Goal: Task Accomplishment & Management: Manage account settings

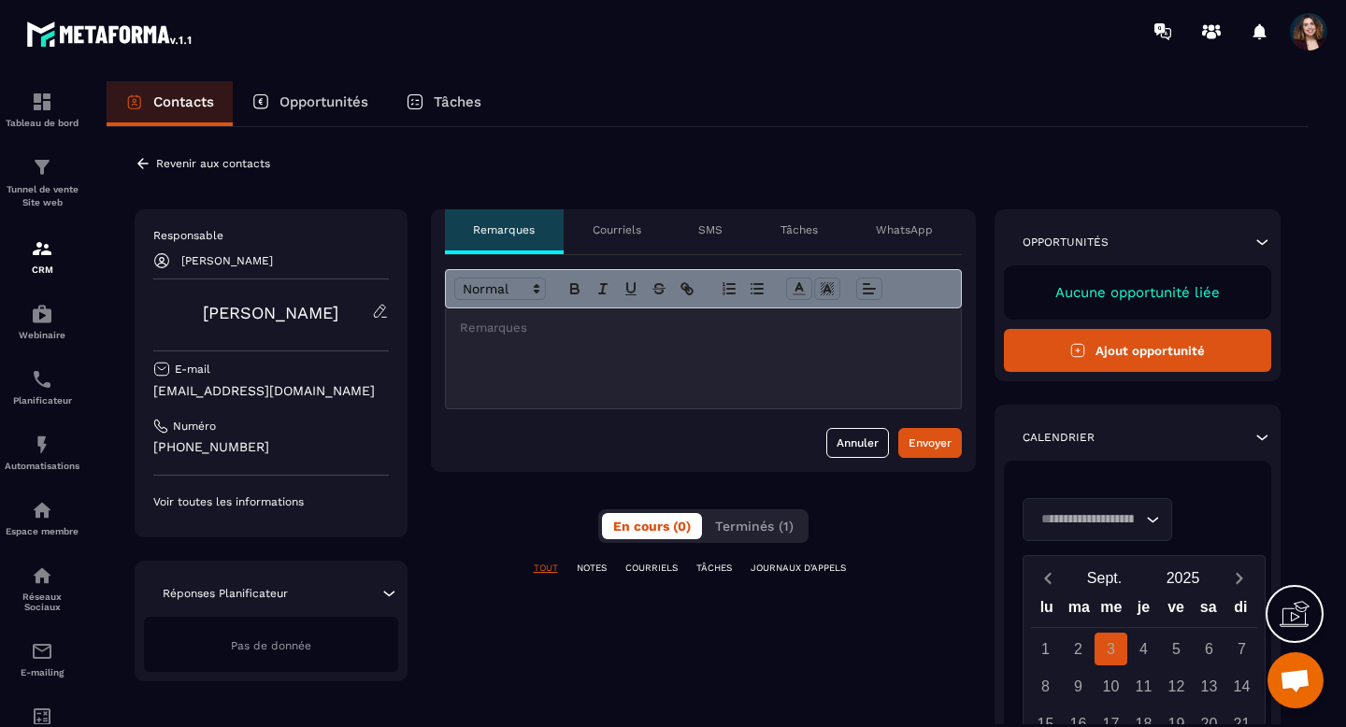
scroll to position [10349, 0]
click at [152, 167] on div "Revenir aux contacts" at bounding box center [202, 163] width 135 height 17
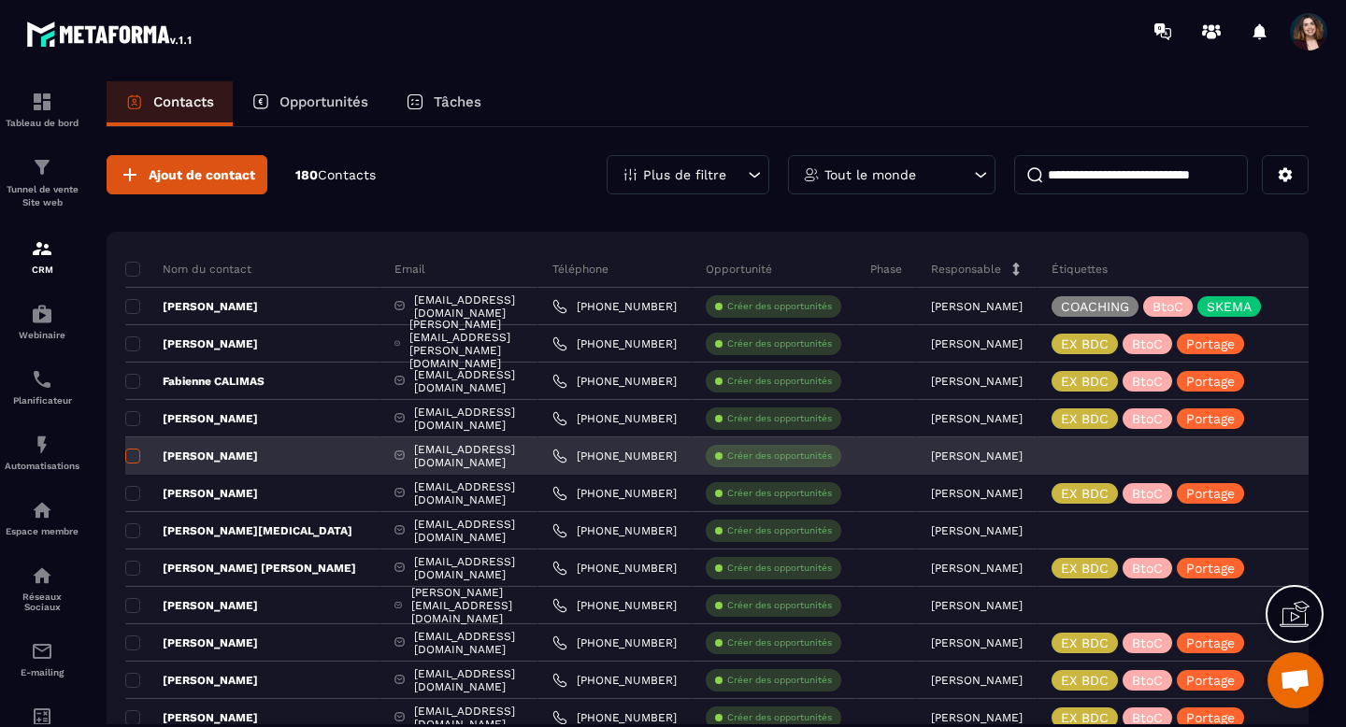
click at [133, 453] on span at bounding box center [132, 456] width 15 height 15
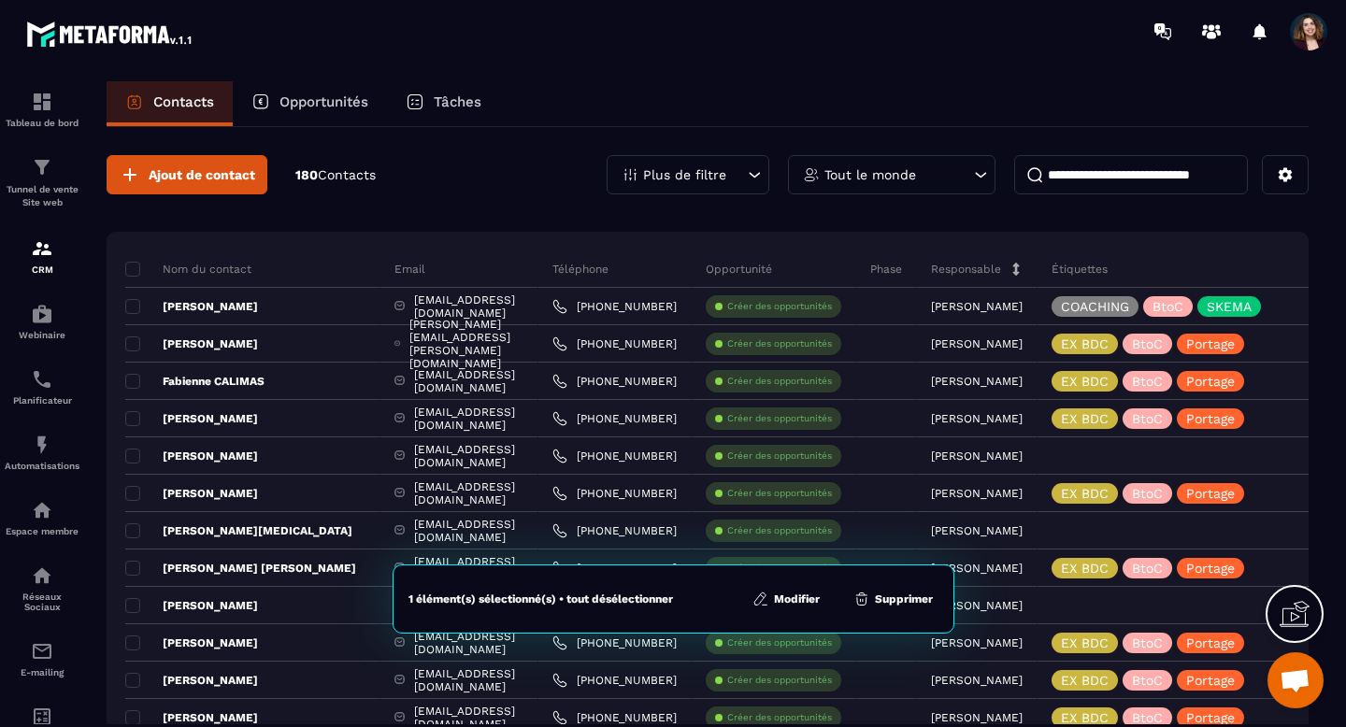
click at [786, 597] on button "Modifier" at bounding box center [786, 599] width 78 height 19
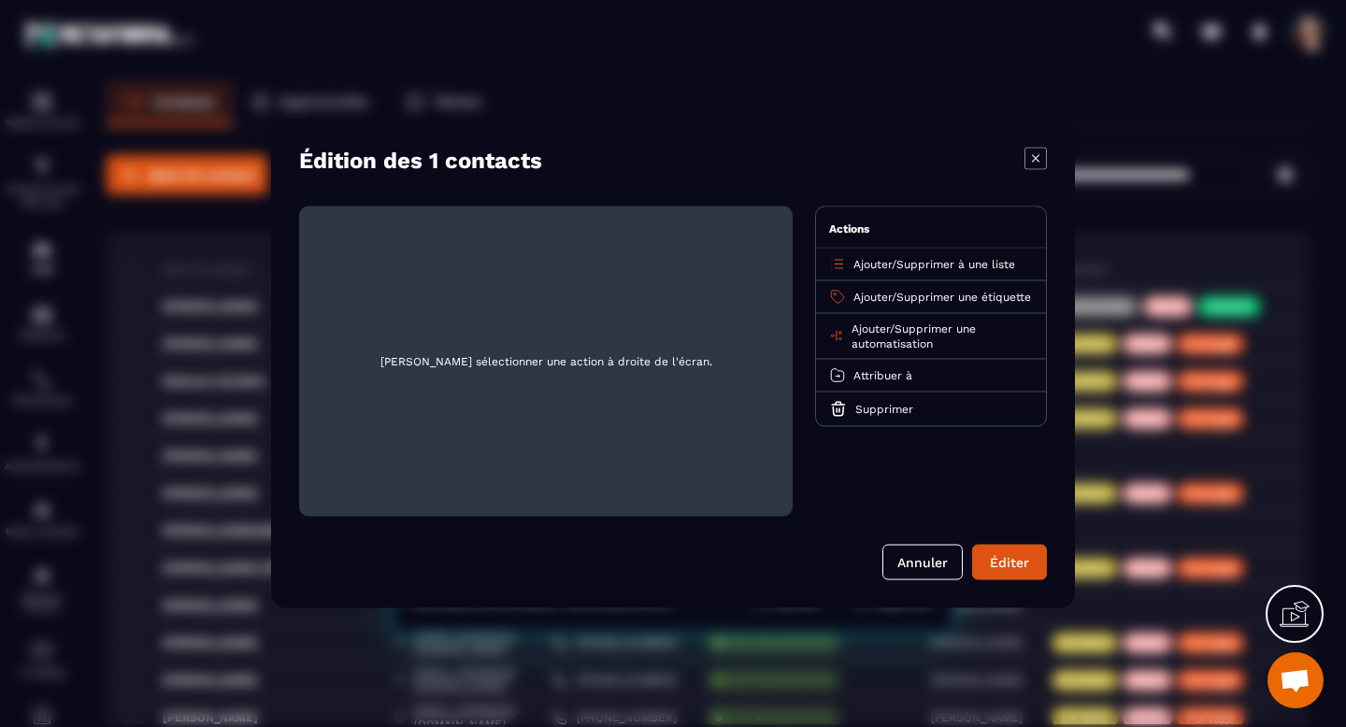
click at [868, 262] on span "Ajouter" at bounding box center [872, 264] width 38 height 13
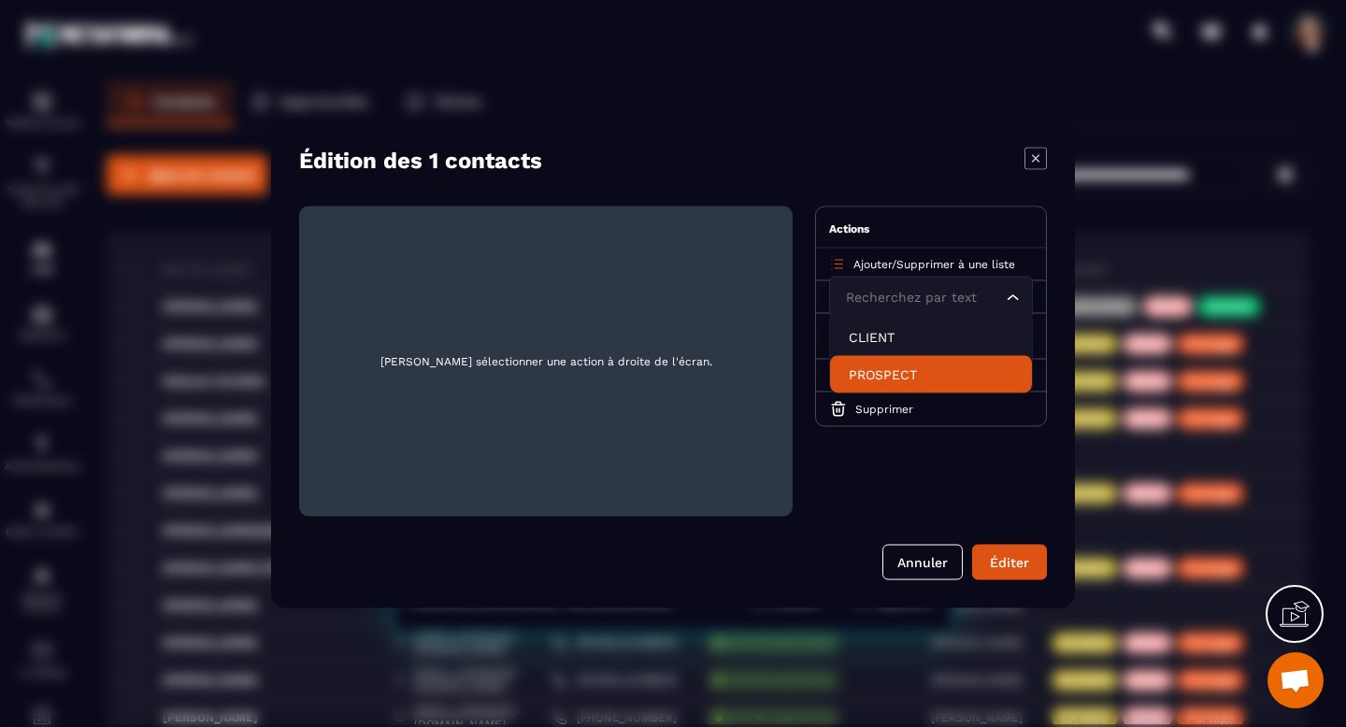
click at [874, 366] on p "PROSPECT" at bounding box center [930, 374] width 164 height 19
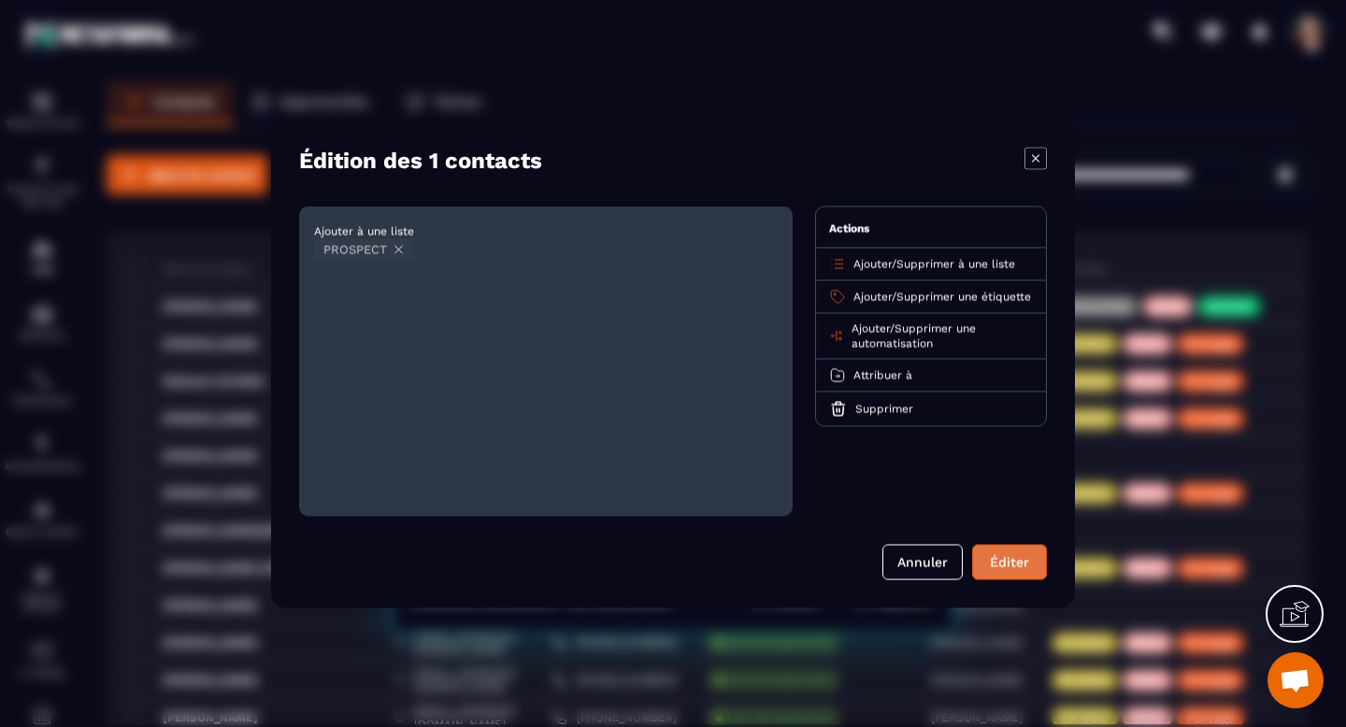
click at [999, 563] on button "Éditer" at bounding box center [1009, 563] width 75 height 36
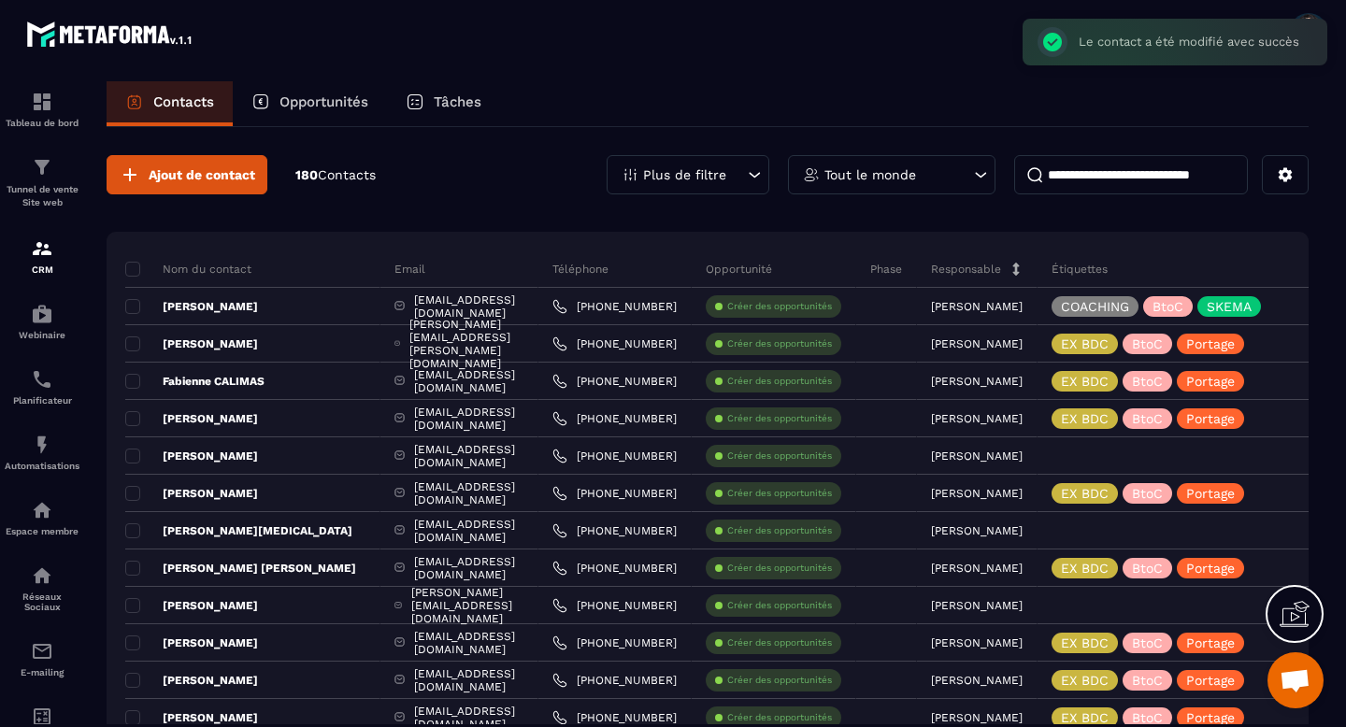
click at [668, 188] on div "Plus de filtre" at bounding box center [687, 174] width 163 height 39
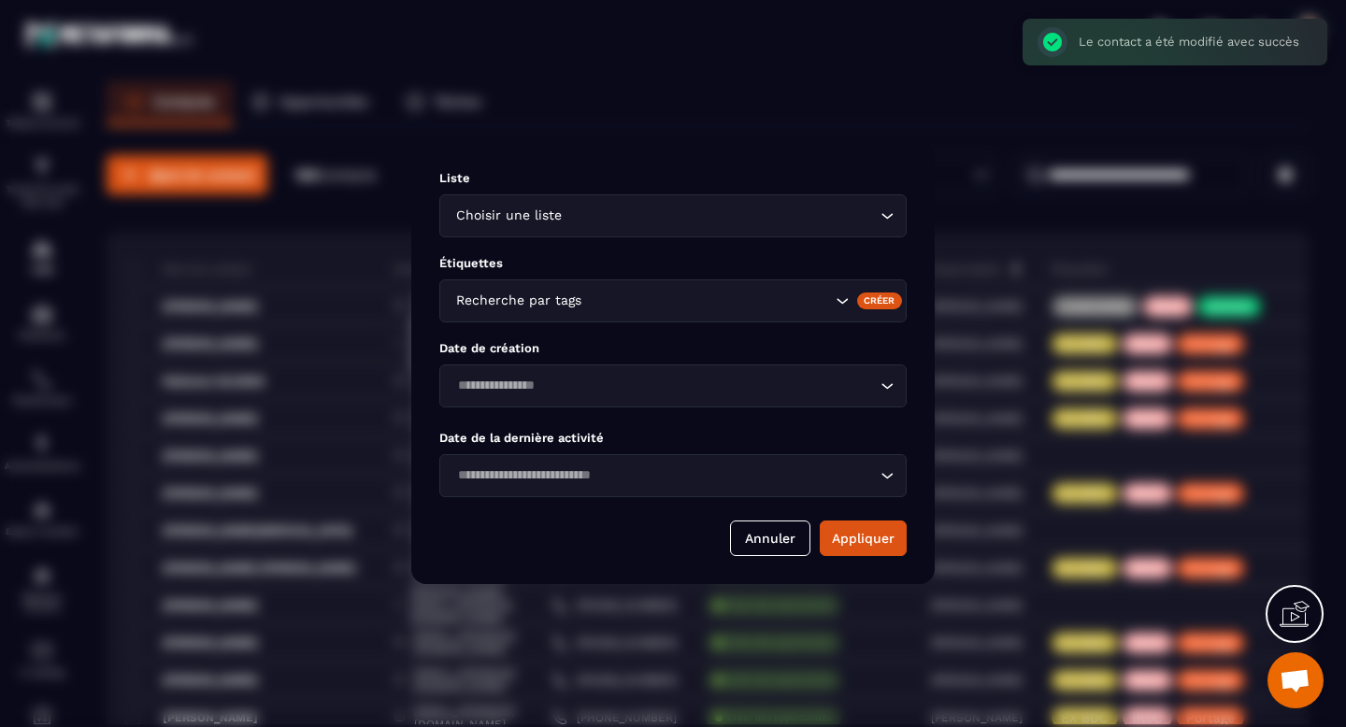
click at [687, 215] on input "Search for option" at bounding box center [720, 216] width 310 height 21
click at [886, 217] on icon "Search for option" at bounding box center [886, 216] width 19 height 19
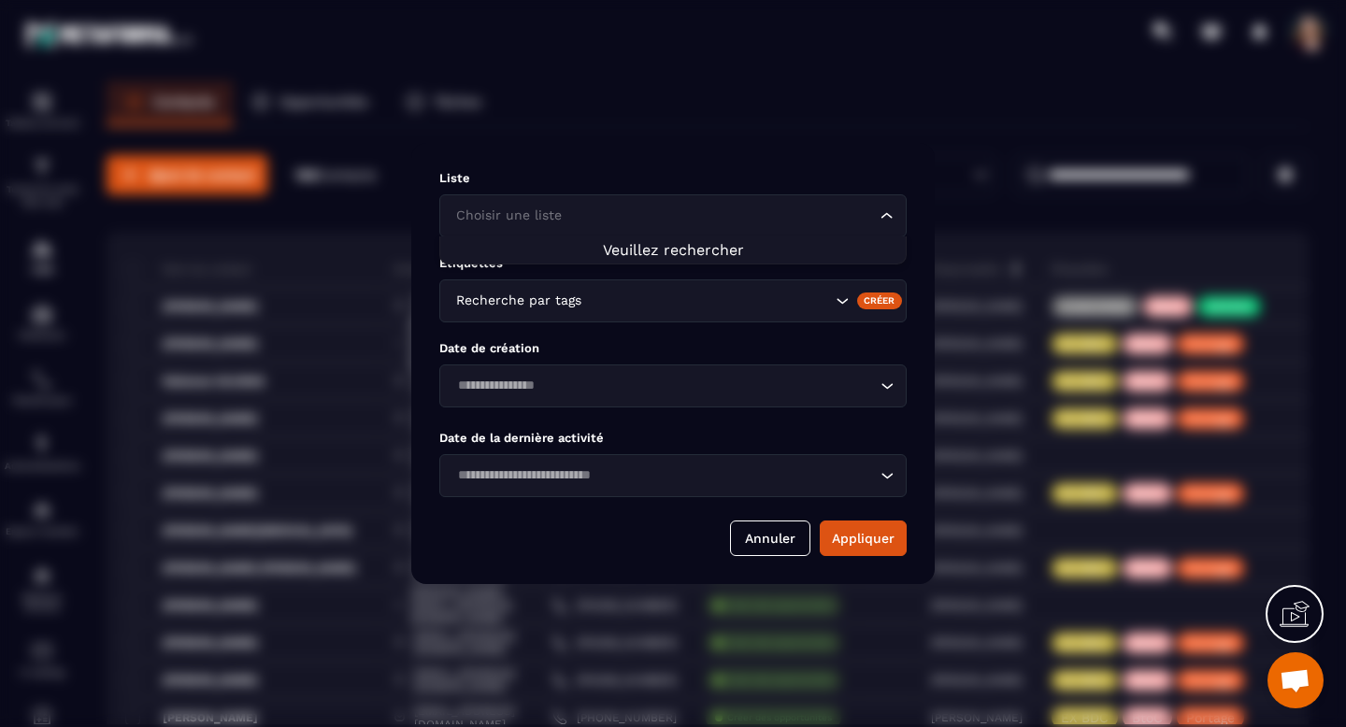
click at [886, 217] on icon "Search for option" at bounding box center [886, 216] width 11 height 6
click at [886, 217] on icon "Search for option" at bounding box center [886, 216] width 19 height 19
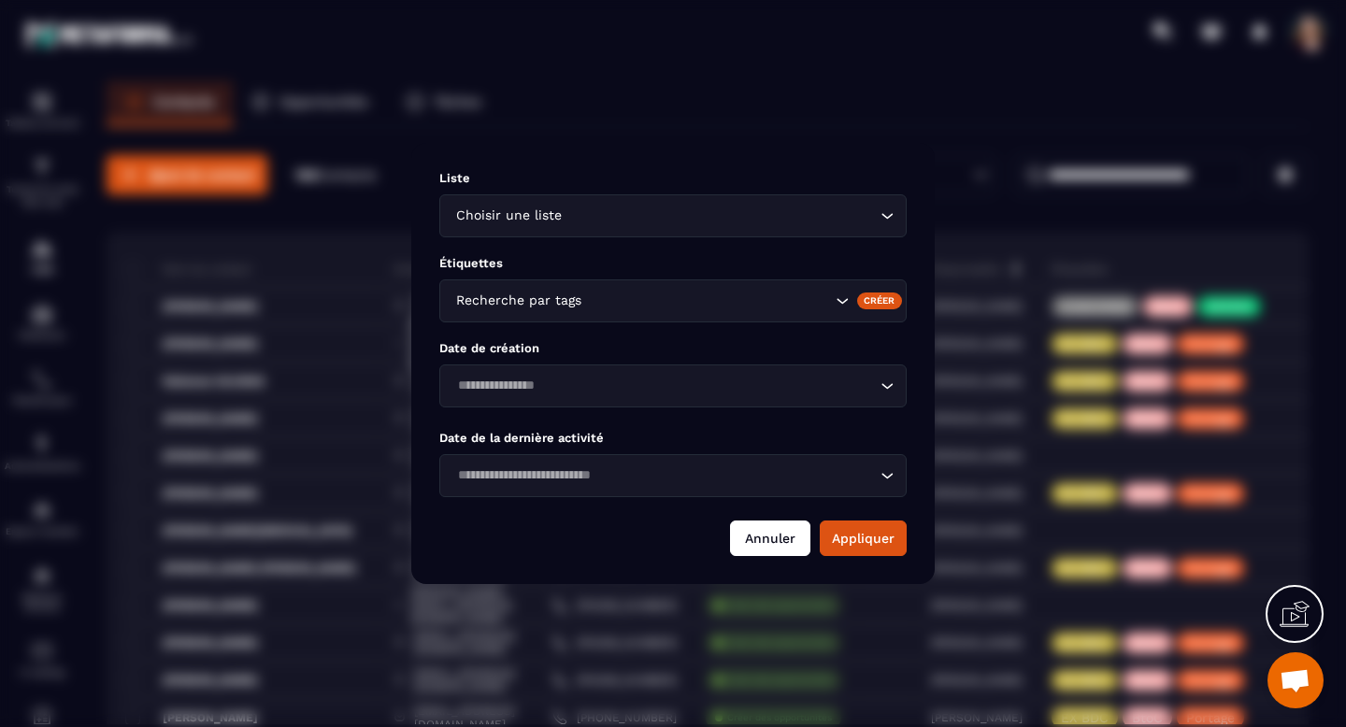
click at [765, 540] on button "Annuler" at bounding box center [770, 538] width 80 height 36
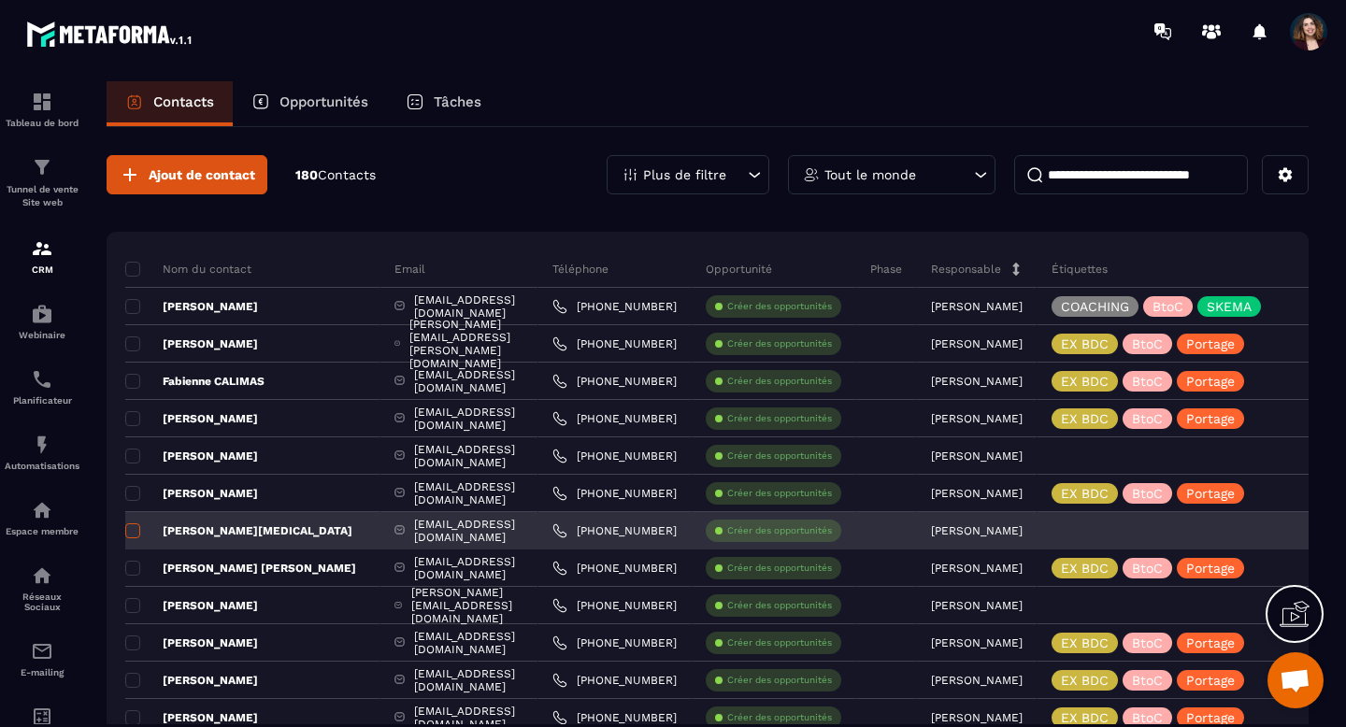
click at [135, 528] on span at bounding box center [132, 530] width 15 height 15
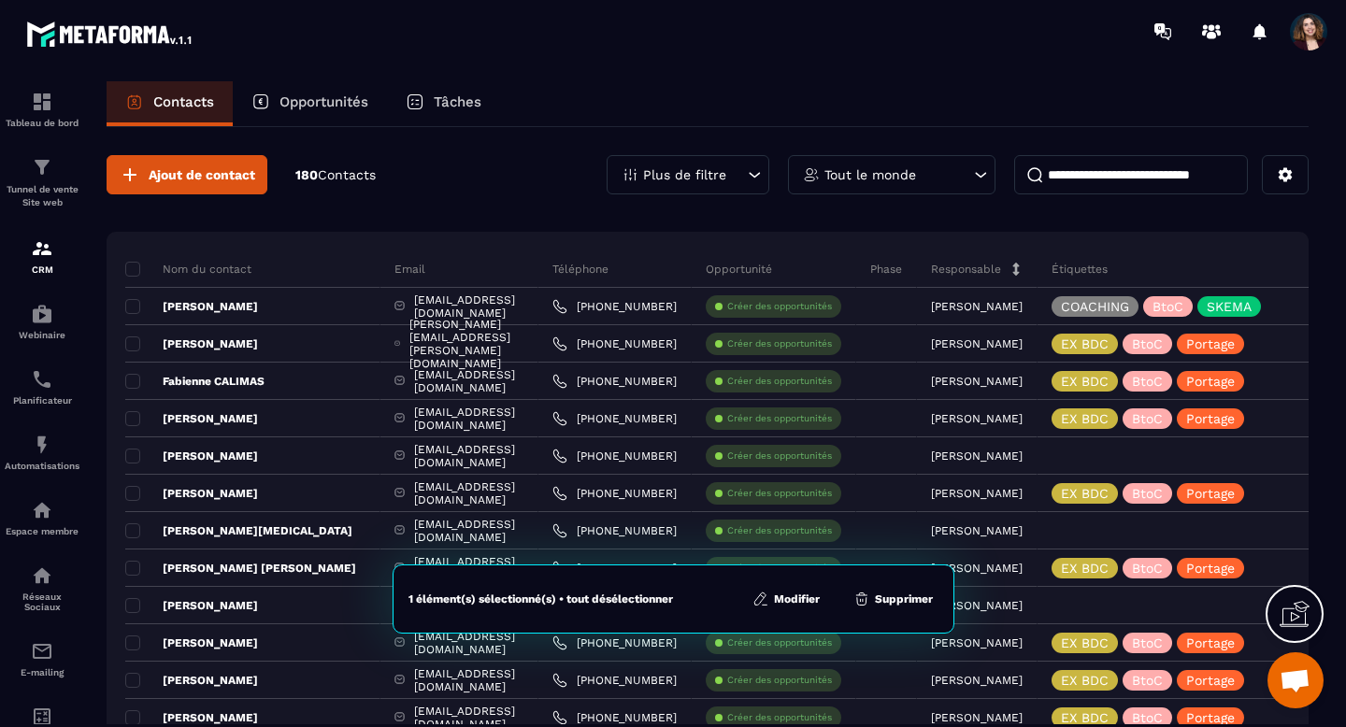
click at [793, 597] on button "Modifier" at bounding box center [786, 599] width 78 height 19
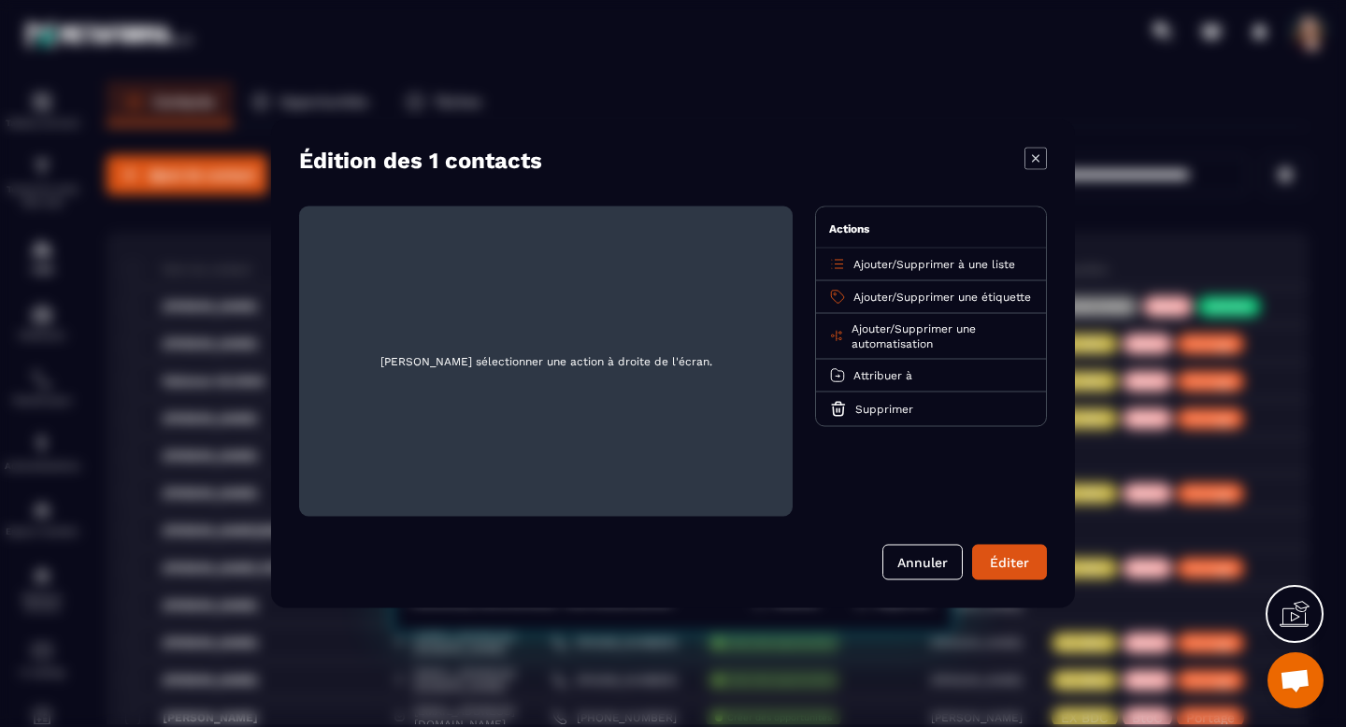
click at [933, 260] on span "Supprimer à une liste" at bounding box center [955, 264] width 119 height 13
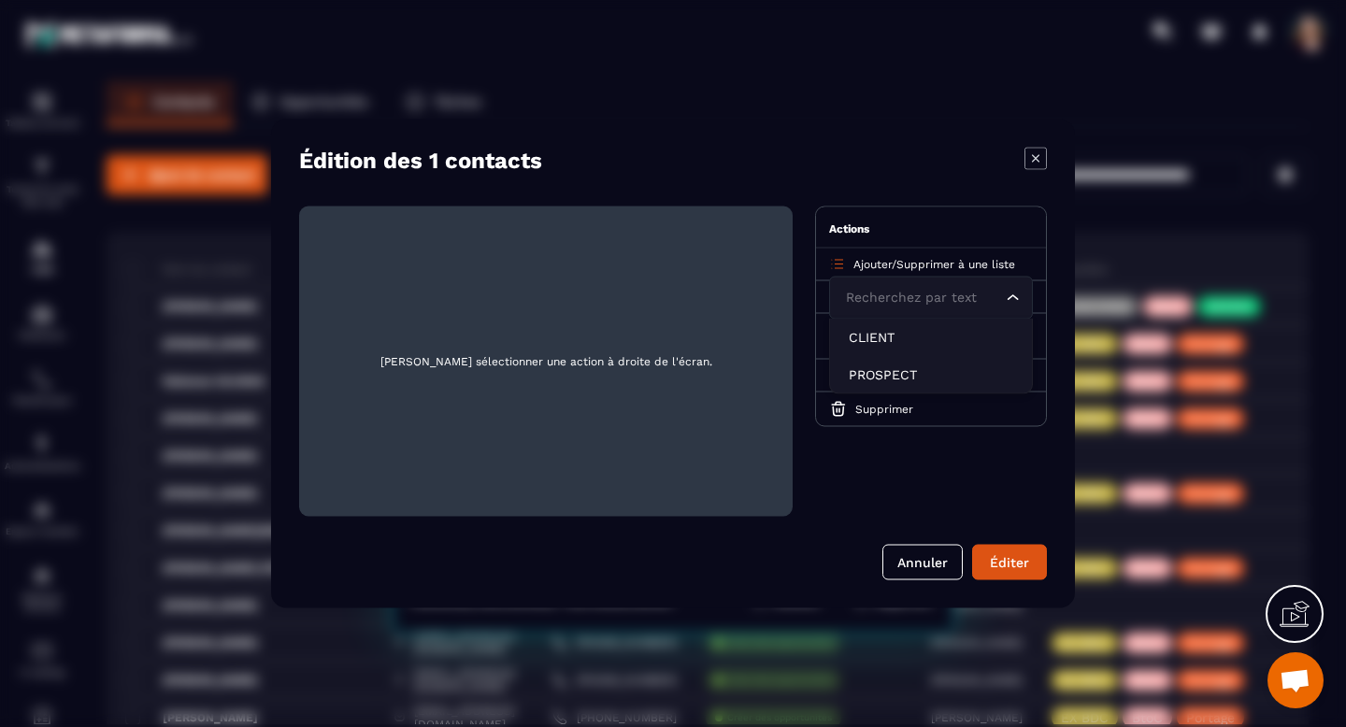
click at [876, 264] on span "Ajouter" at bounding box center [872, 264] width 38 height 13
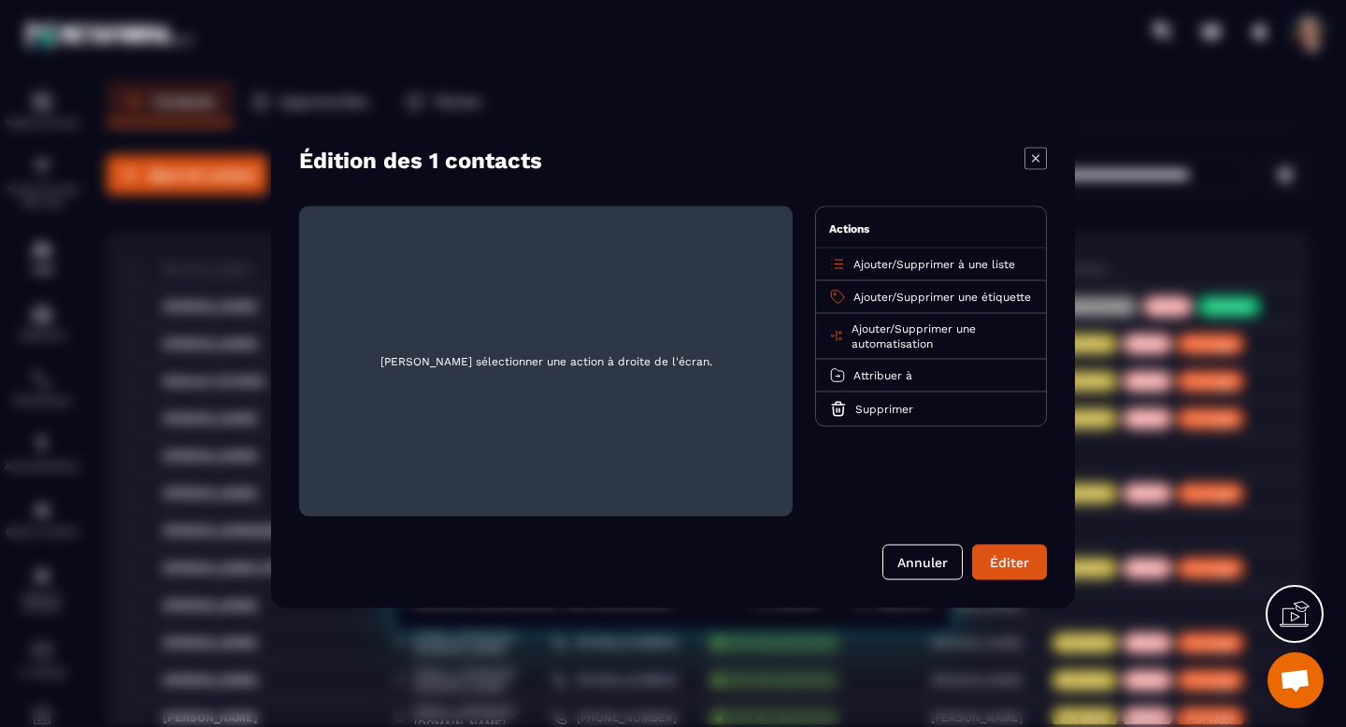
click at [876, 264] on span "Ajouter" at bounding box center [872, 264] width 38 height 13
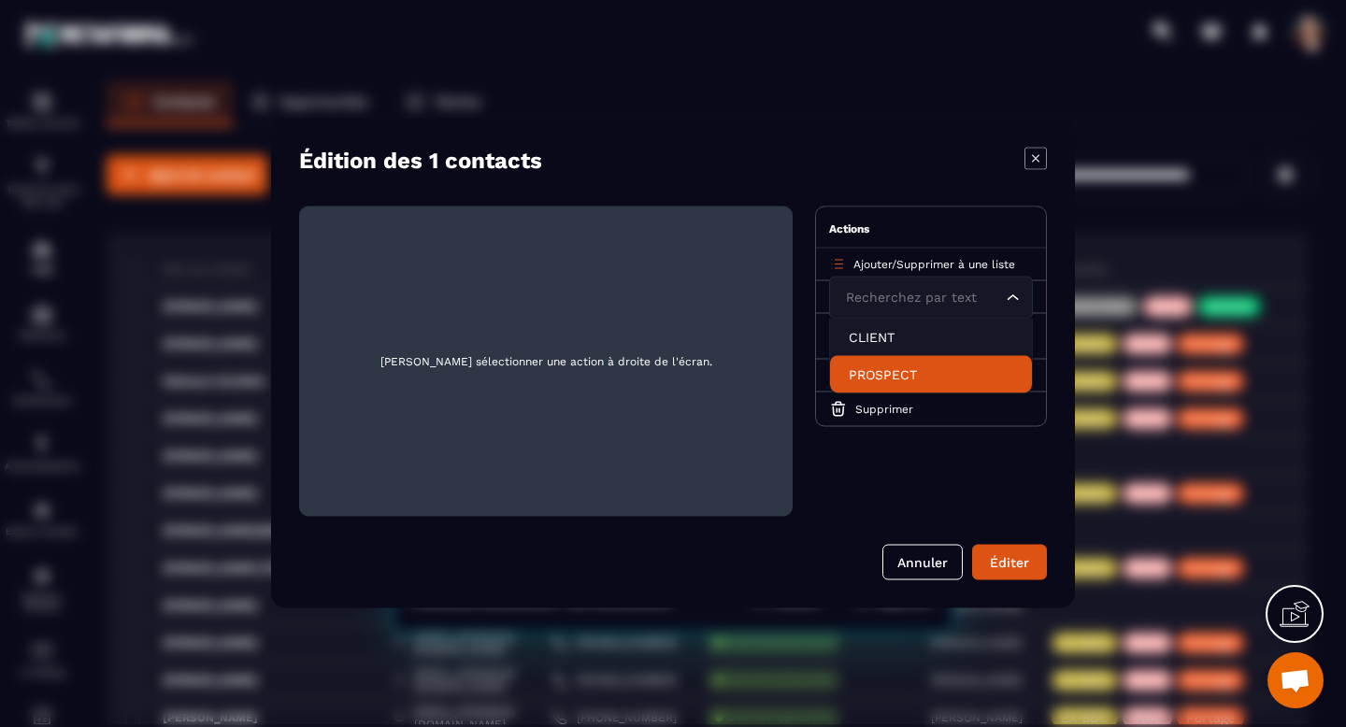
click at [888, 372] on p "PROSPECT" at bounding box center [930, 374] width 164 height 19
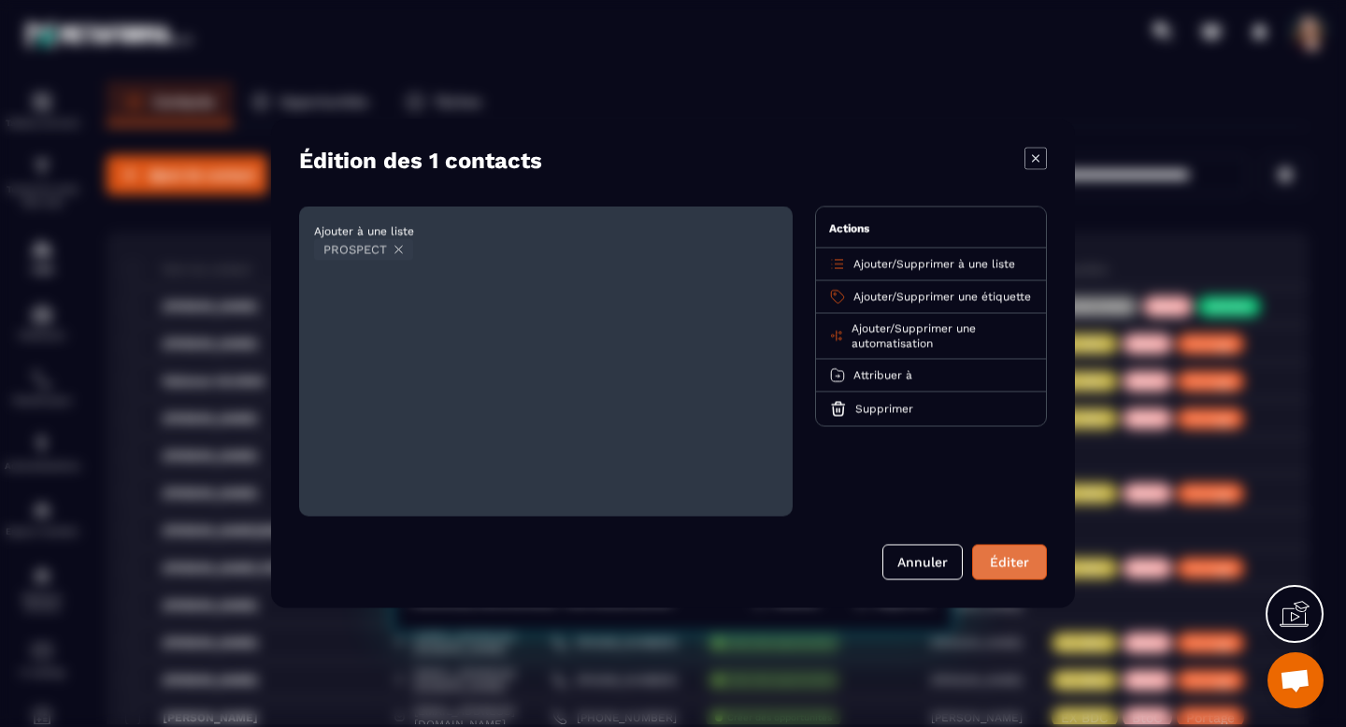
click at [995, 555] on button "Éditer" at bounding box center [1009, 563] width 75 height 36
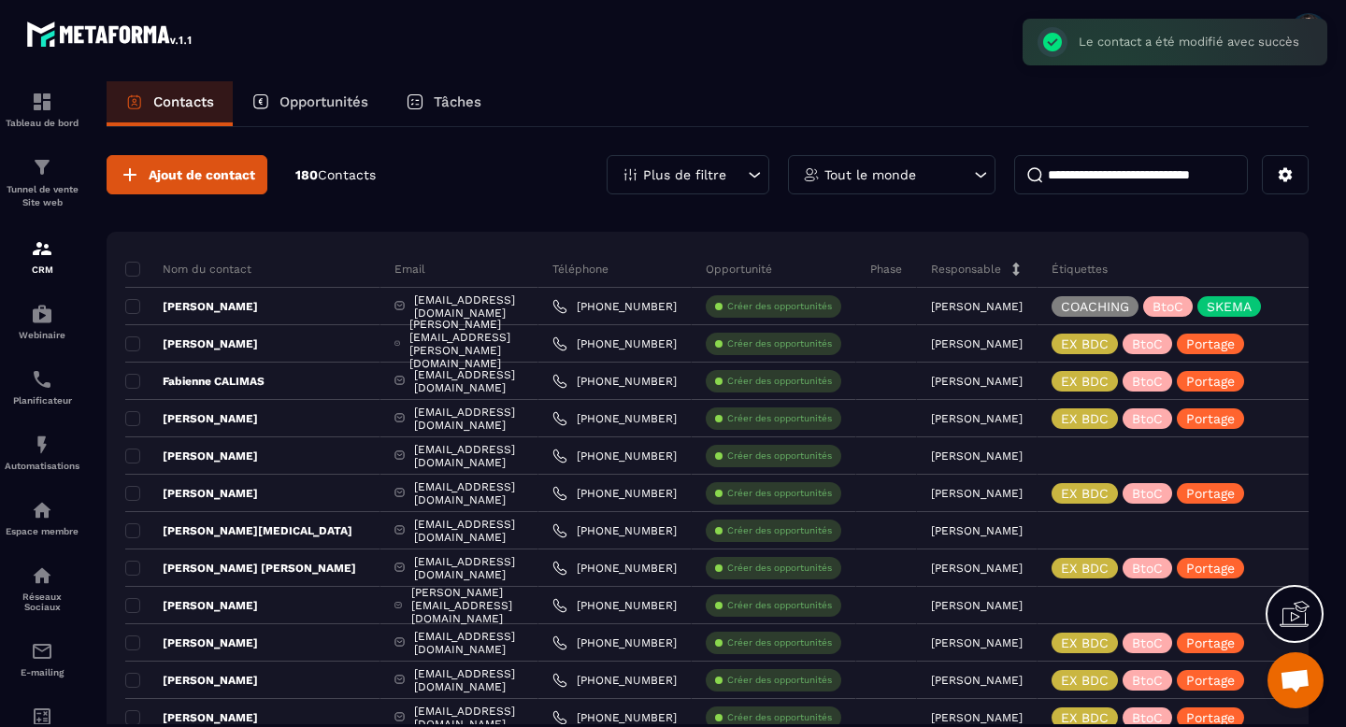
click at [747, 172] on icon at bounding box center [754, 174] width 19 height 19
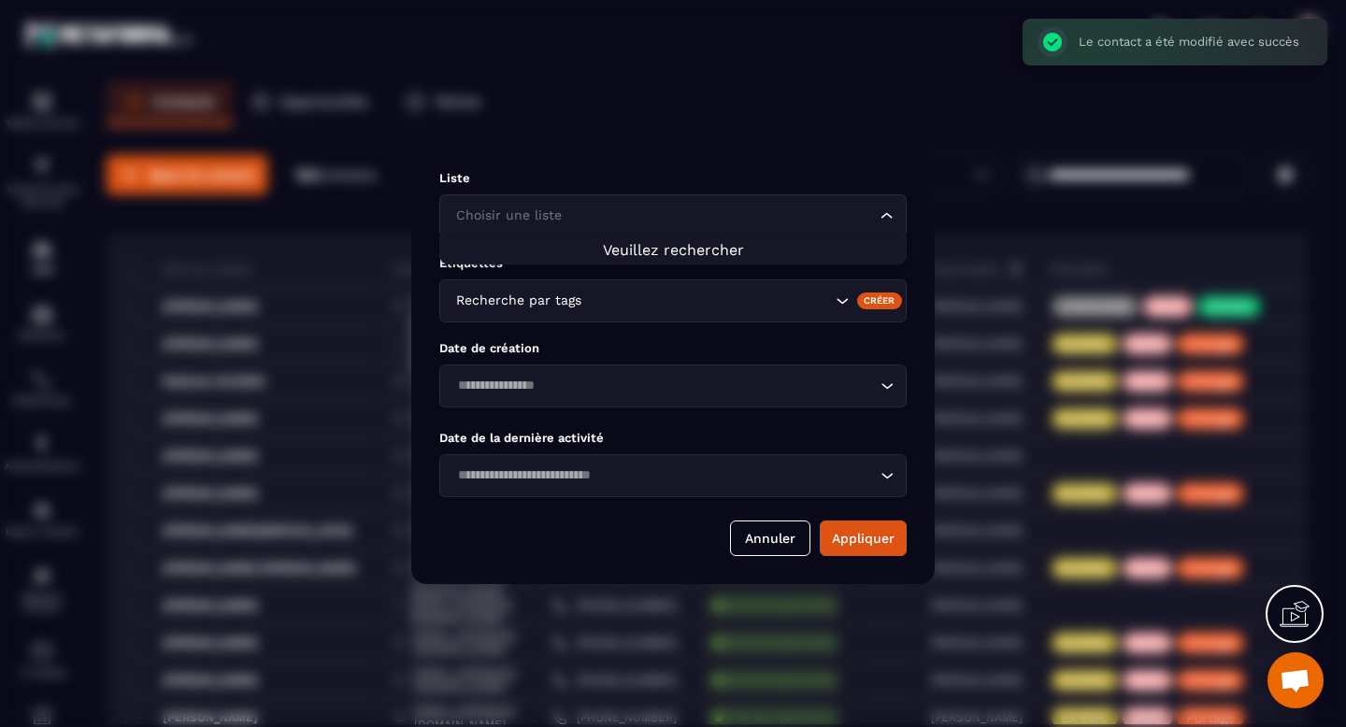
click at [754, 220] on input "Search for option" at bounding box center [663, 216] width 424 height 21
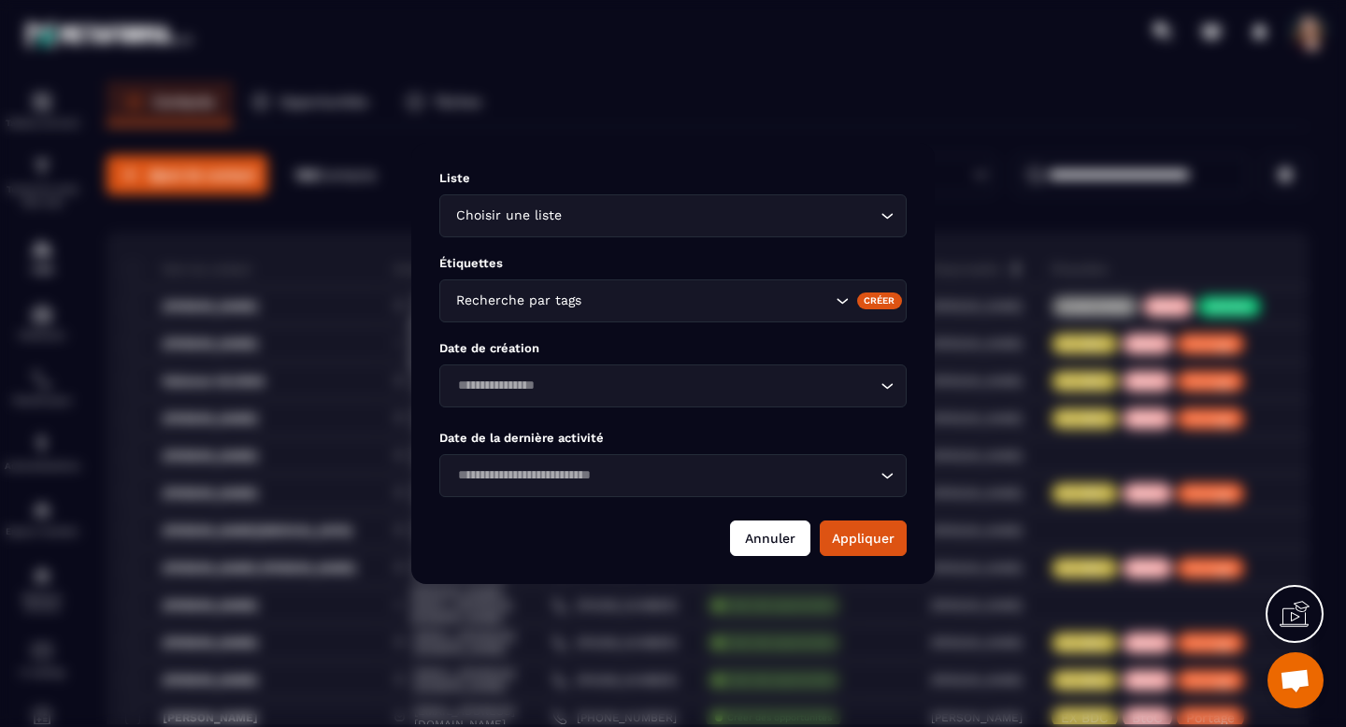
click at [766, 525] on button "Annuler" at bounding box center [770, 538] width 80 height 36
